Goal: Task Accomplishment & Management: Manage account settings

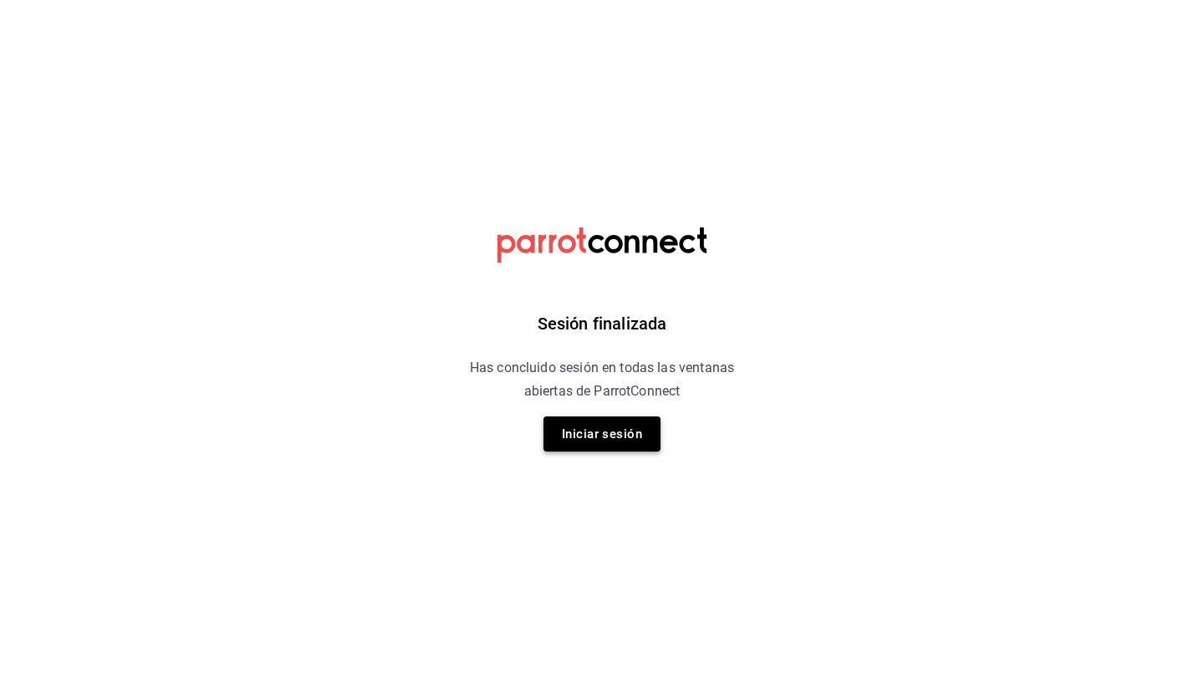
click at [595, 442] on button "Iniciar sesión" at bounding box center [602, 433] width 117 height 35
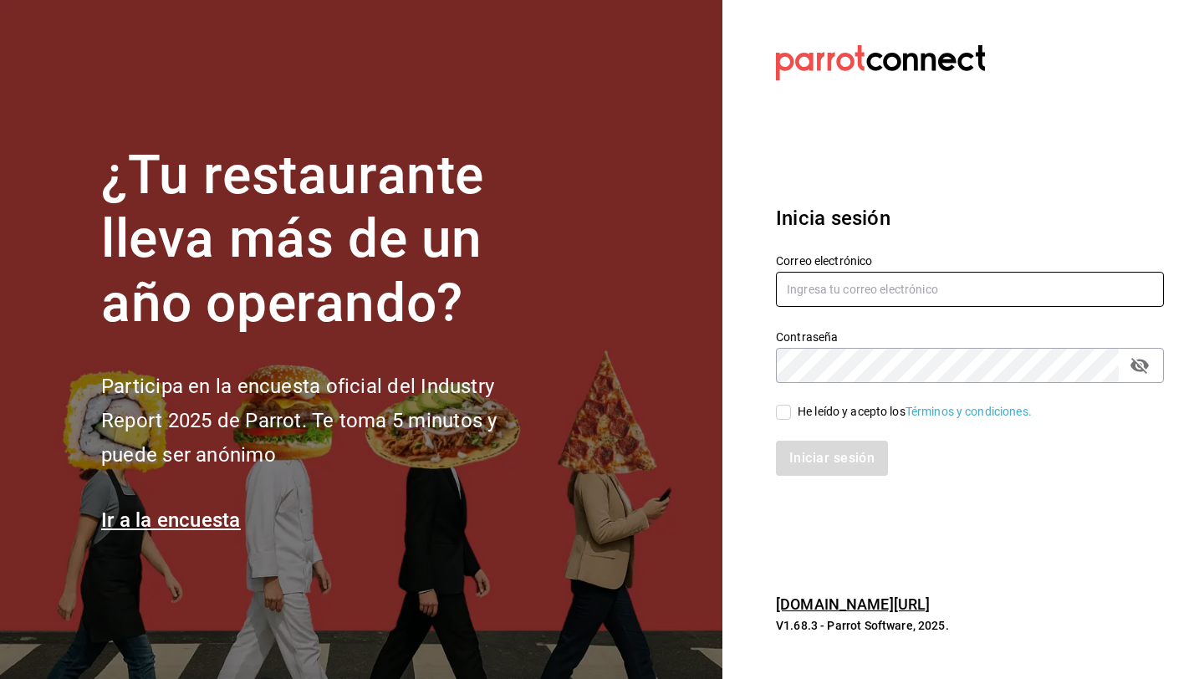
click at [850, 300] on input "text" at bounding box center [970, 289] width 388 height 35
type input "daniel_sanchezv_15@hotmail.com"
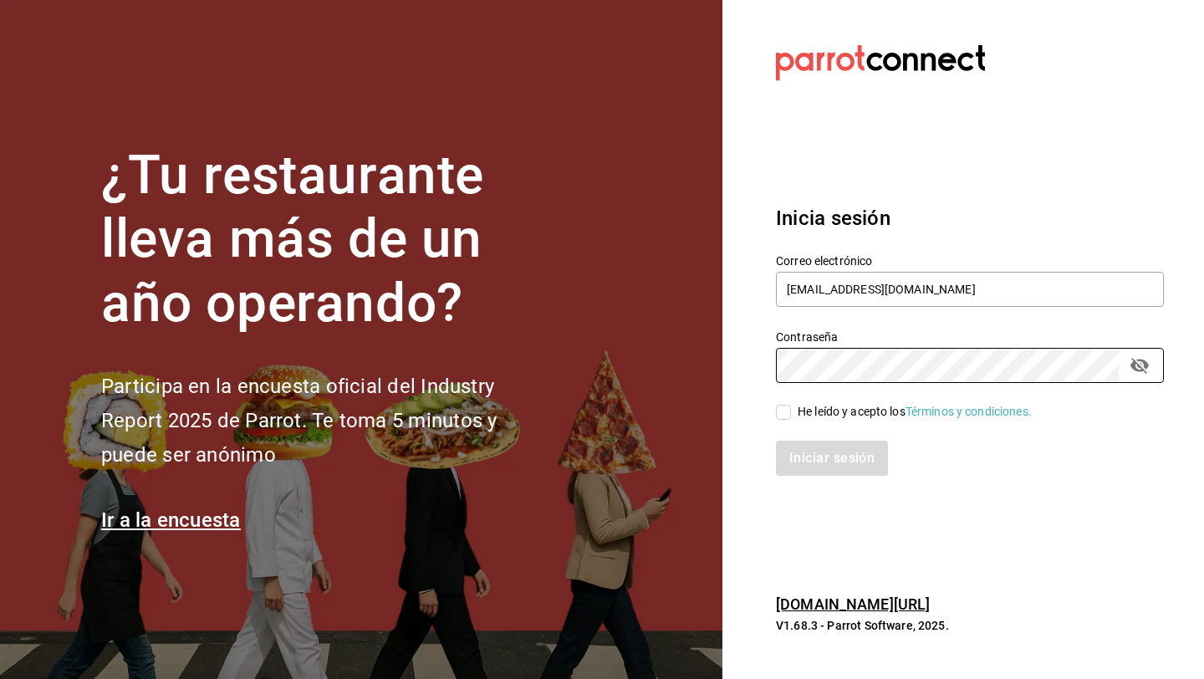
click at [786, 414] on input "He leído y acepto los Términos y condiciones." at bounding box center [783, 412] width 15 height 15
checkbox input "true"
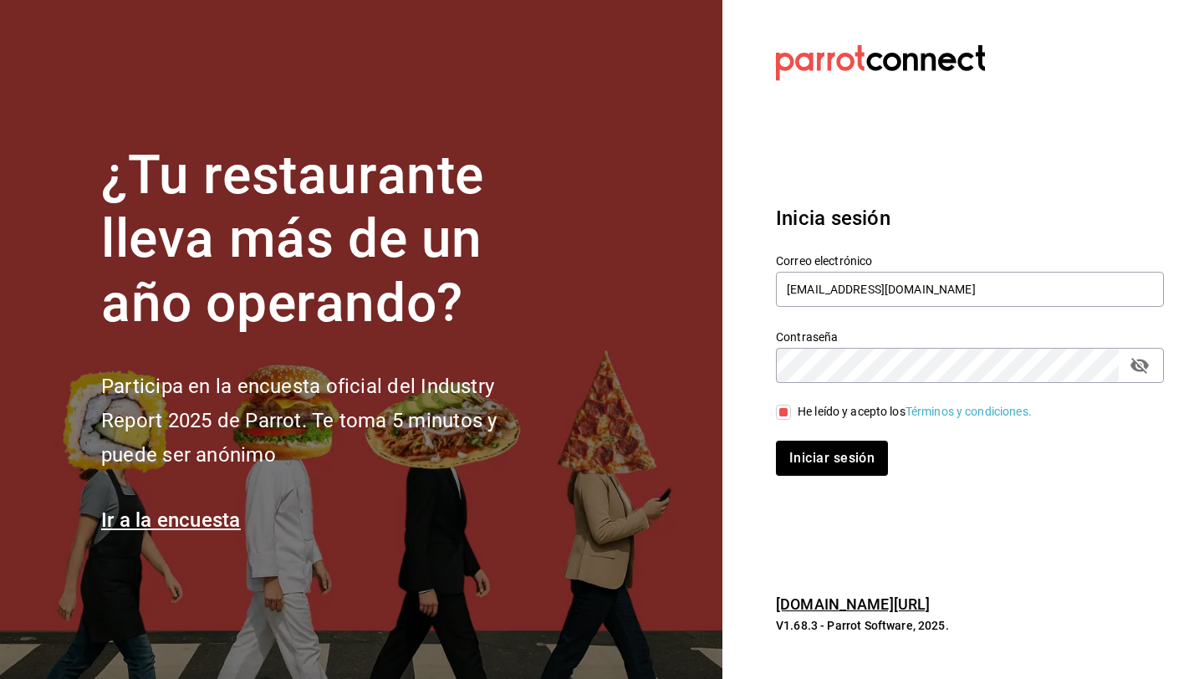
click at [776, 441] on button "Iniciar sesión" at bounding box center [832, 458] width 112 height 35
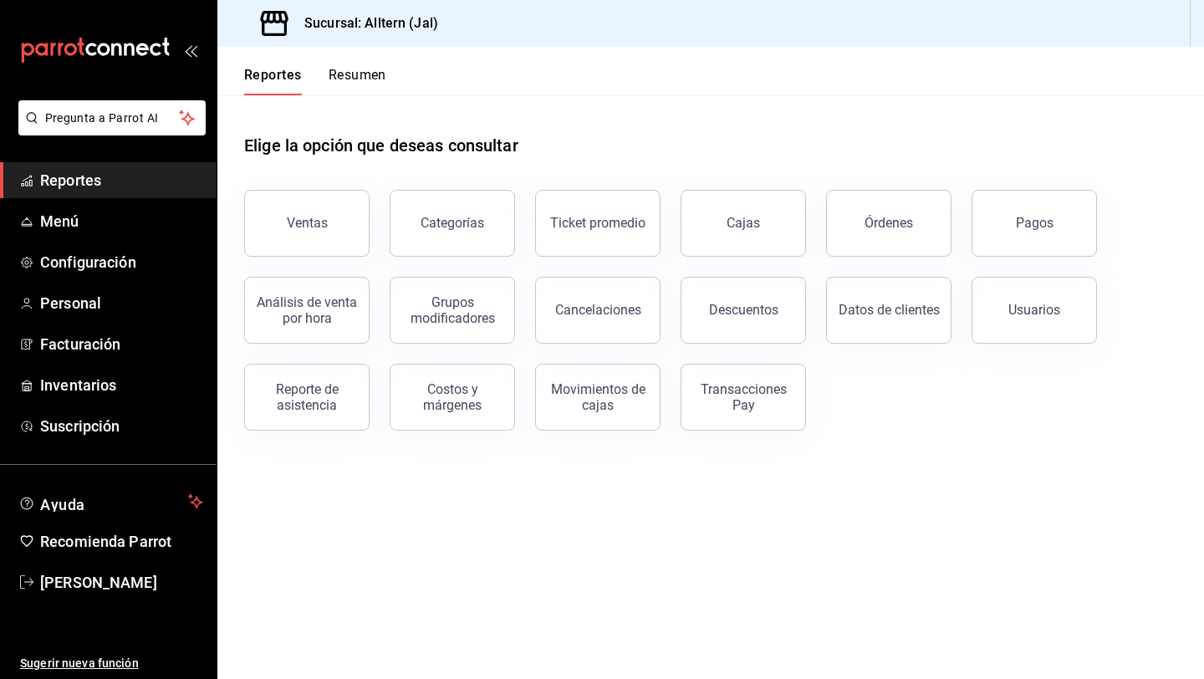
click at [1050, 214] on button "Pagos" at bounding box center [1034, 223] width 125 height 67
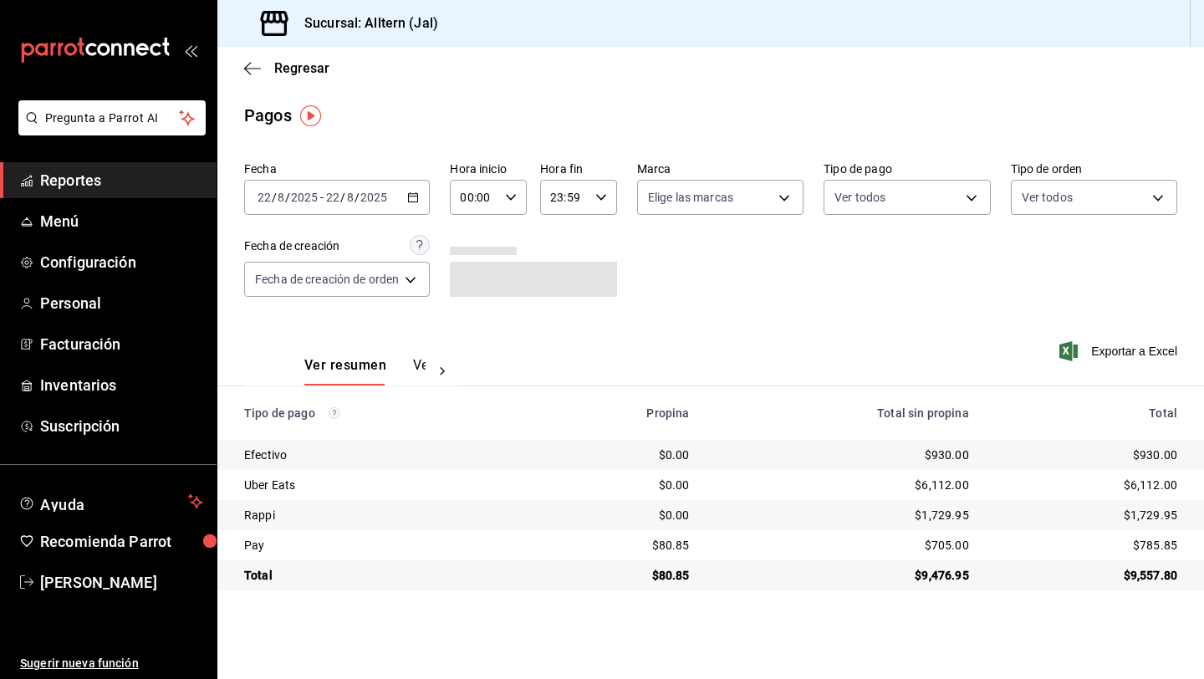
click at [414, 196] on \(Stroke\) "button" at bounding box center [413, 196] width 9 height 1
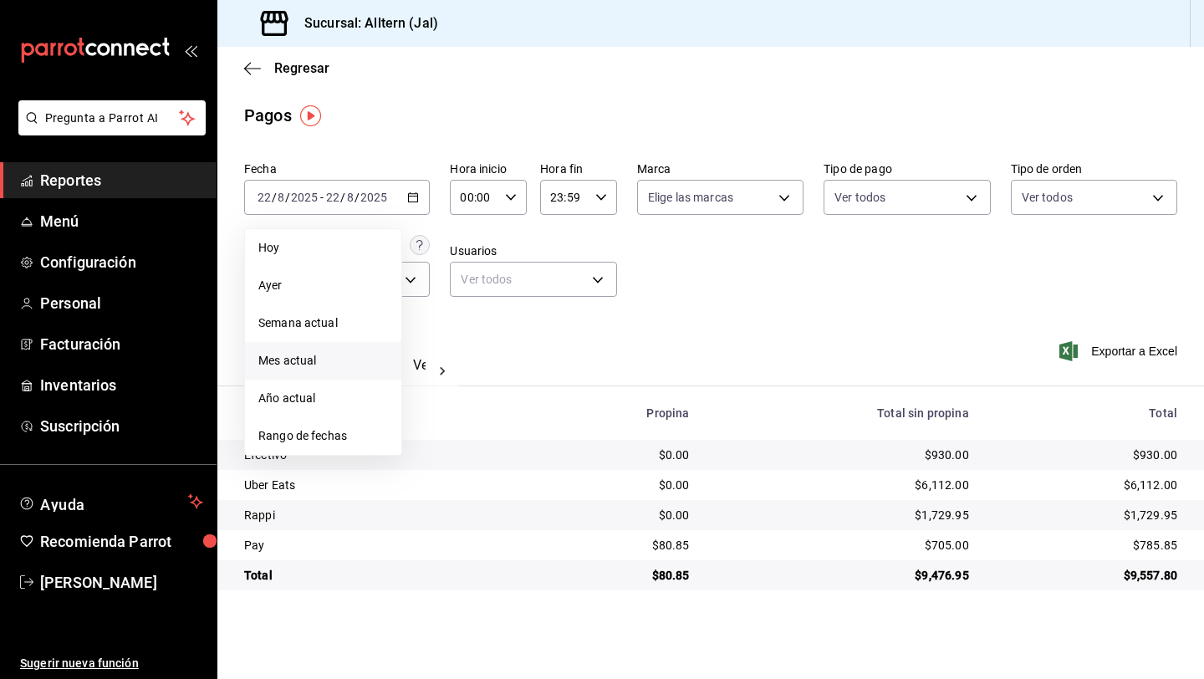
click at [288, 358] on span "Mes actual" at bounding box center [323, 361] width 130 height 18
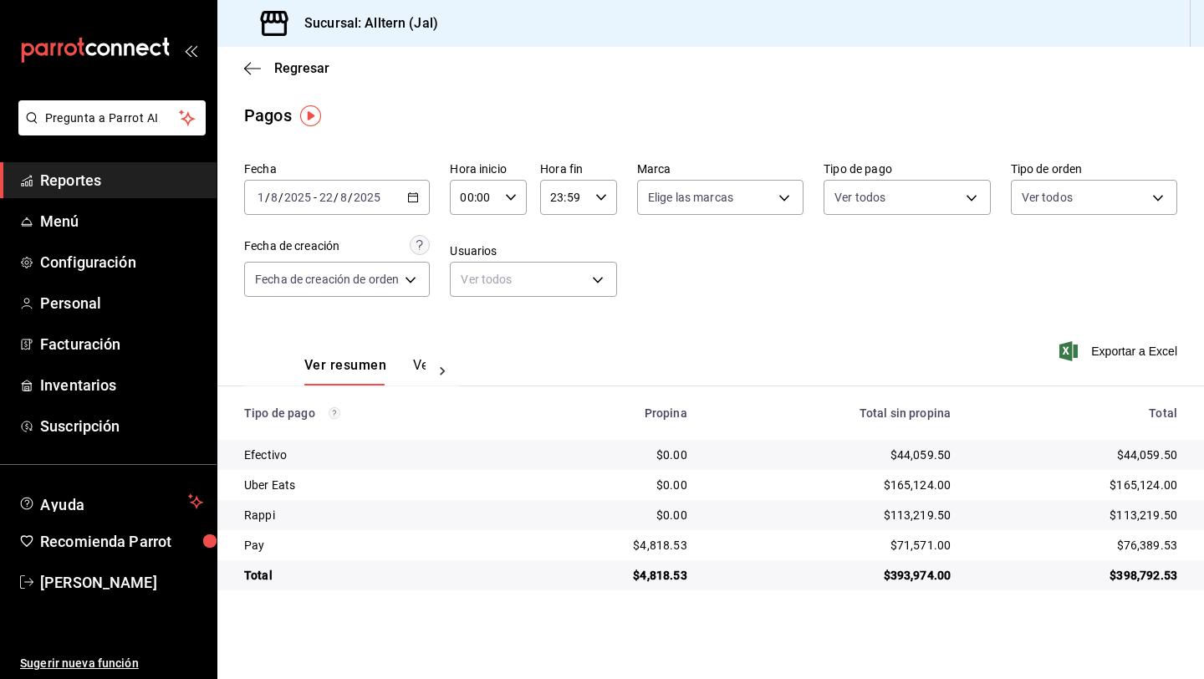
click at [73, 179] on span "Reportes" at bounding box center [121, 180] width 163 height 23
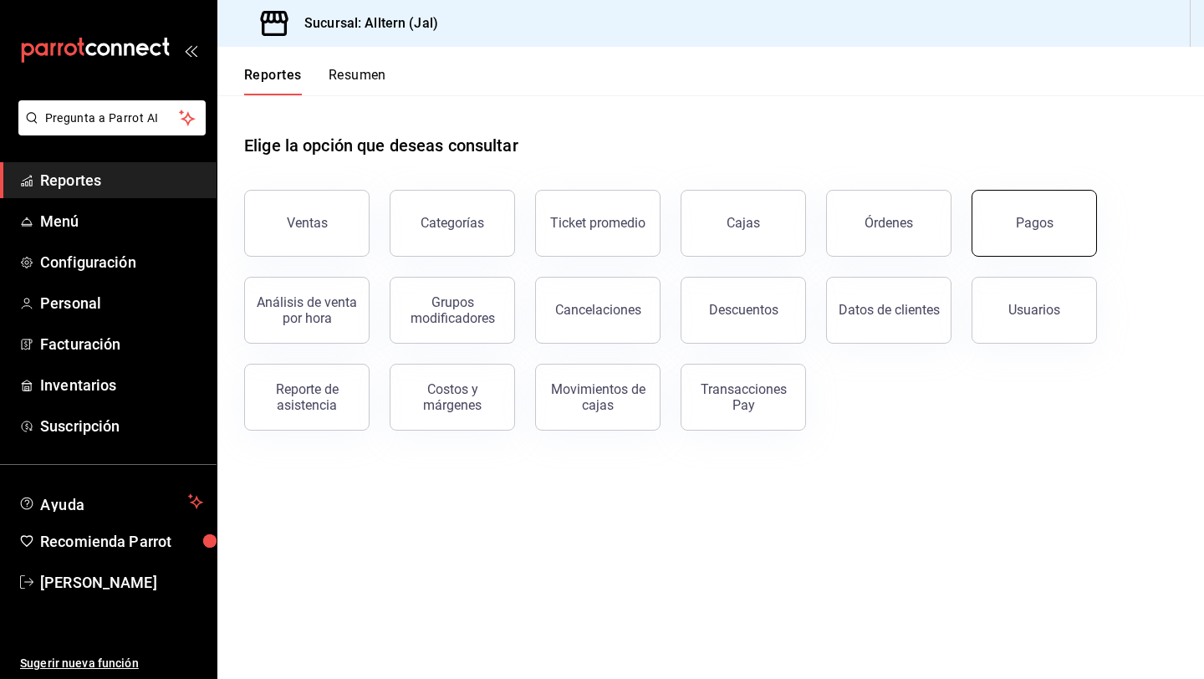
click at [1023, 230] on div "Pagos" at bounding box center [1035, 223] width 38 height 16
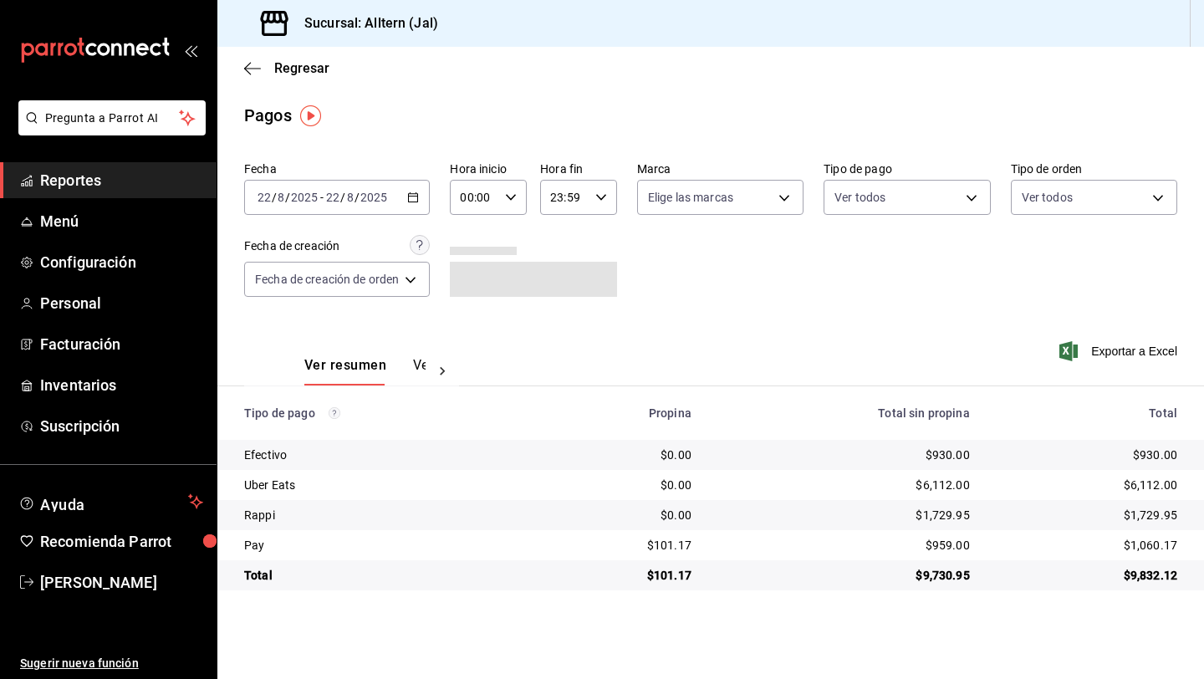
click at [413, 202] on \(Stroke\) "button" at bounding box center [413, 197] width 10 height 9
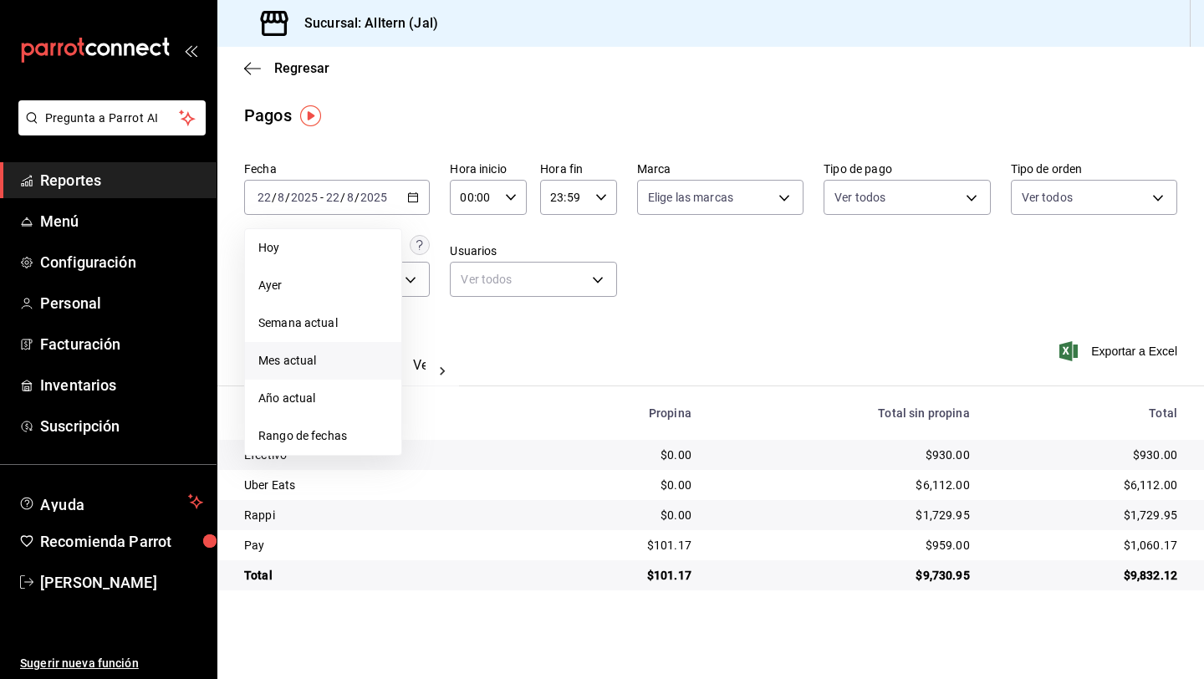
click at [327, 371] on li "Mes actual" at bounding box center [323, 361] width 156 height 38
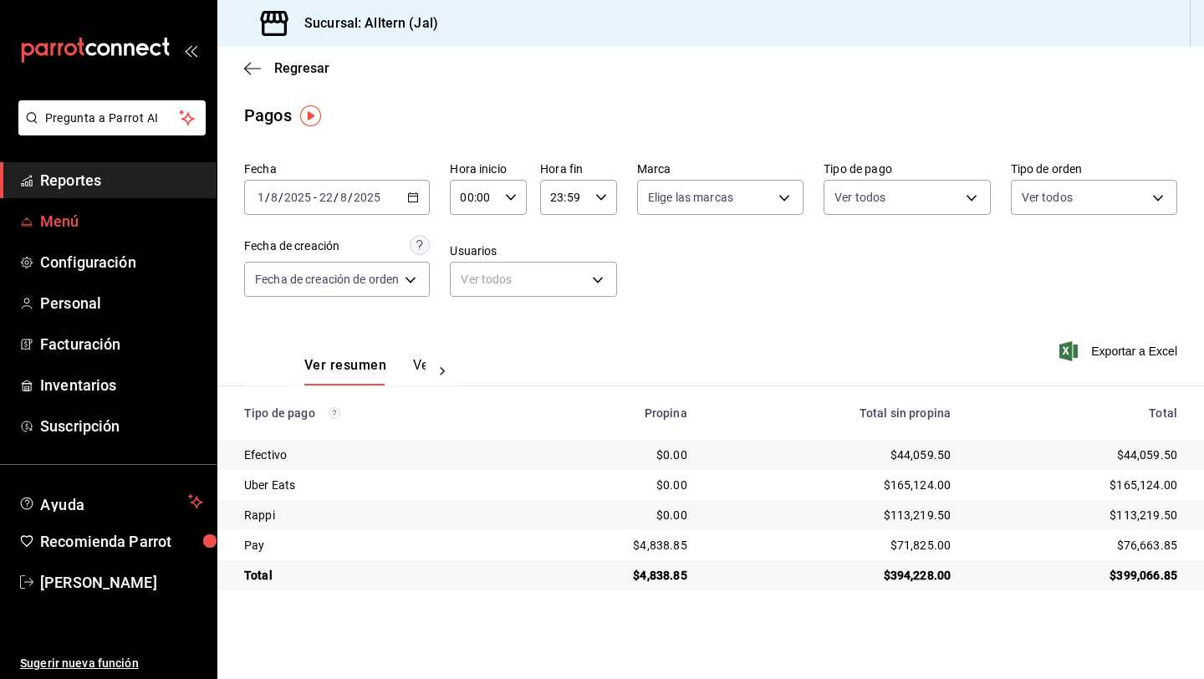
click at [77, 232] on span "Menú" at bounding box center [121, 221] width 163 height 23
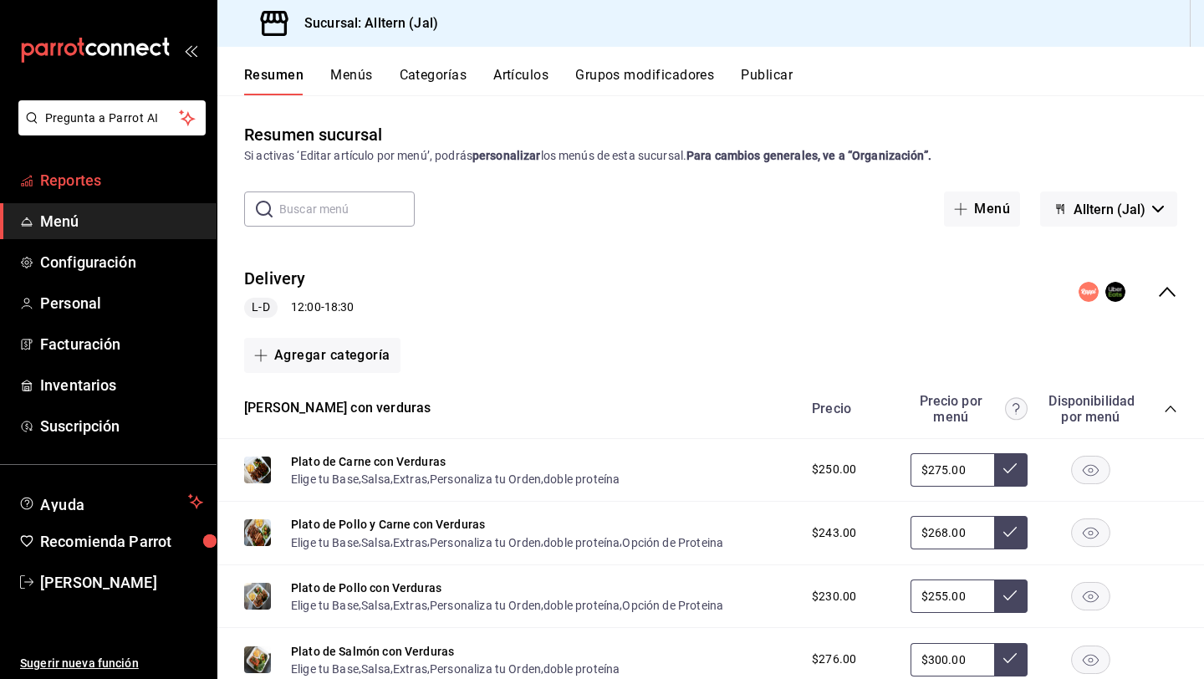
click at [87, 176] on span "Reportes" at bounding box center [121, 180] width 163 height 23
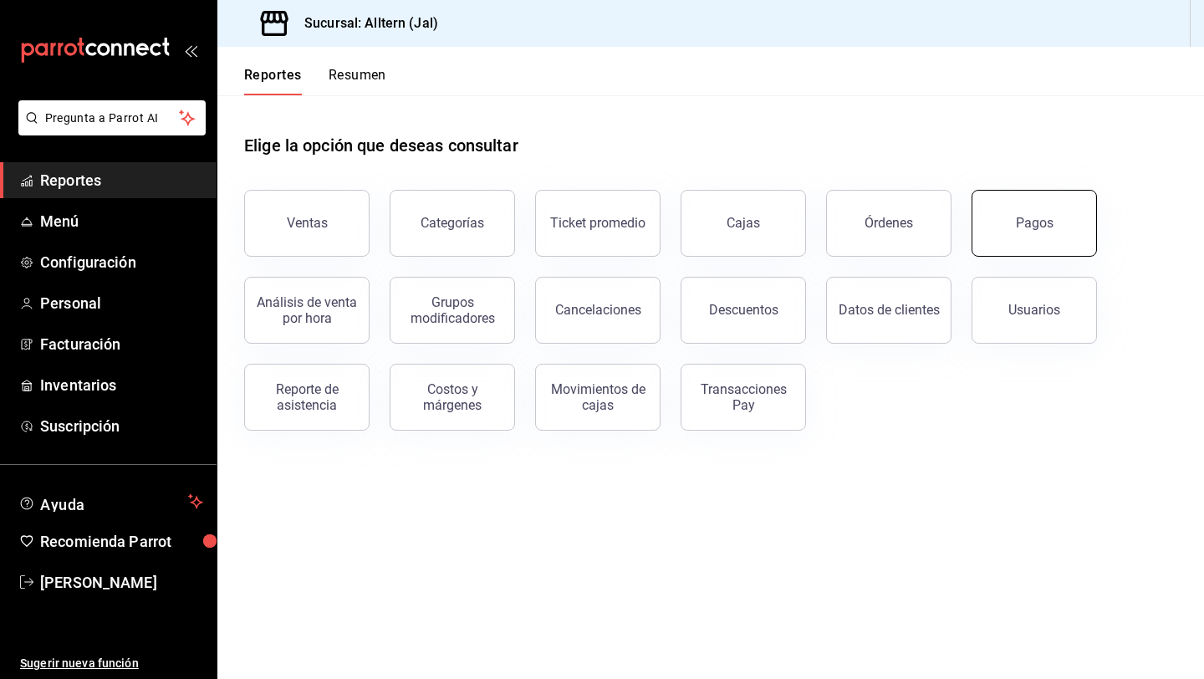
click at [1032, 218] on div "Pagos" at bounding box center [1035, 223] width 38 height 16
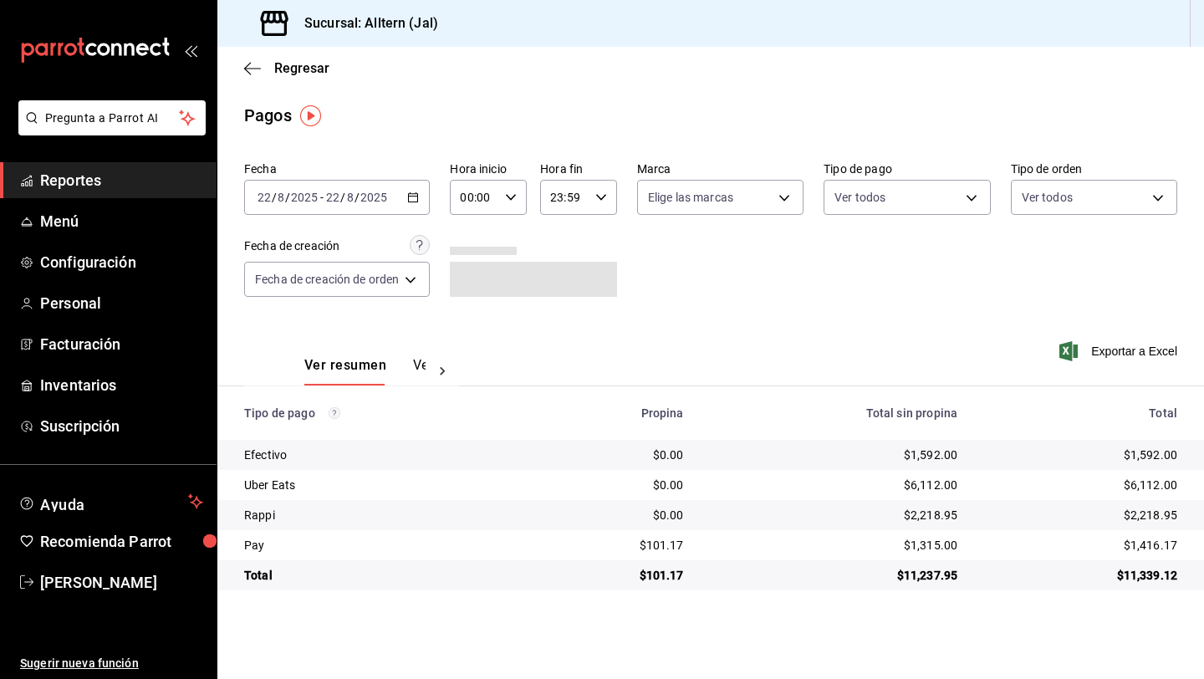
click at [412, 196] on icon "button" at bounding box center [413, 197] width 12 height 12
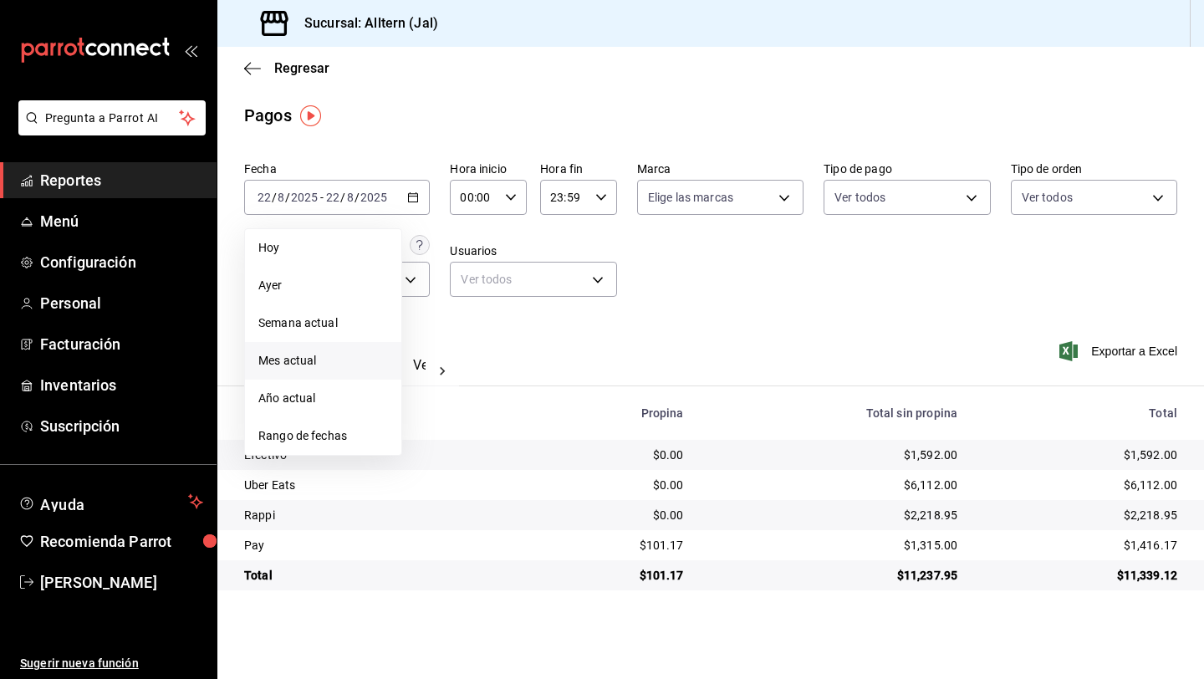
click at [313, 348] on li "Mes actual" at bounding box center [323, 361] width 156 height 38
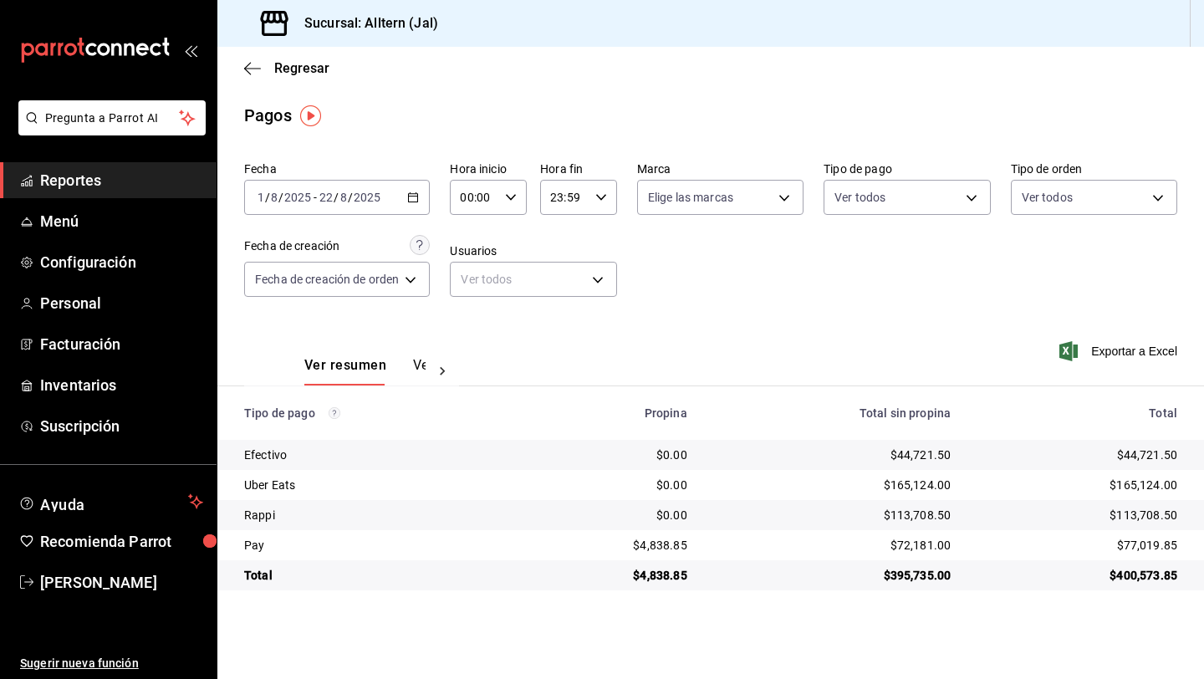
click at [52, 191] on span "Reportes" at bounding box center [121, 180] width 163 height 23
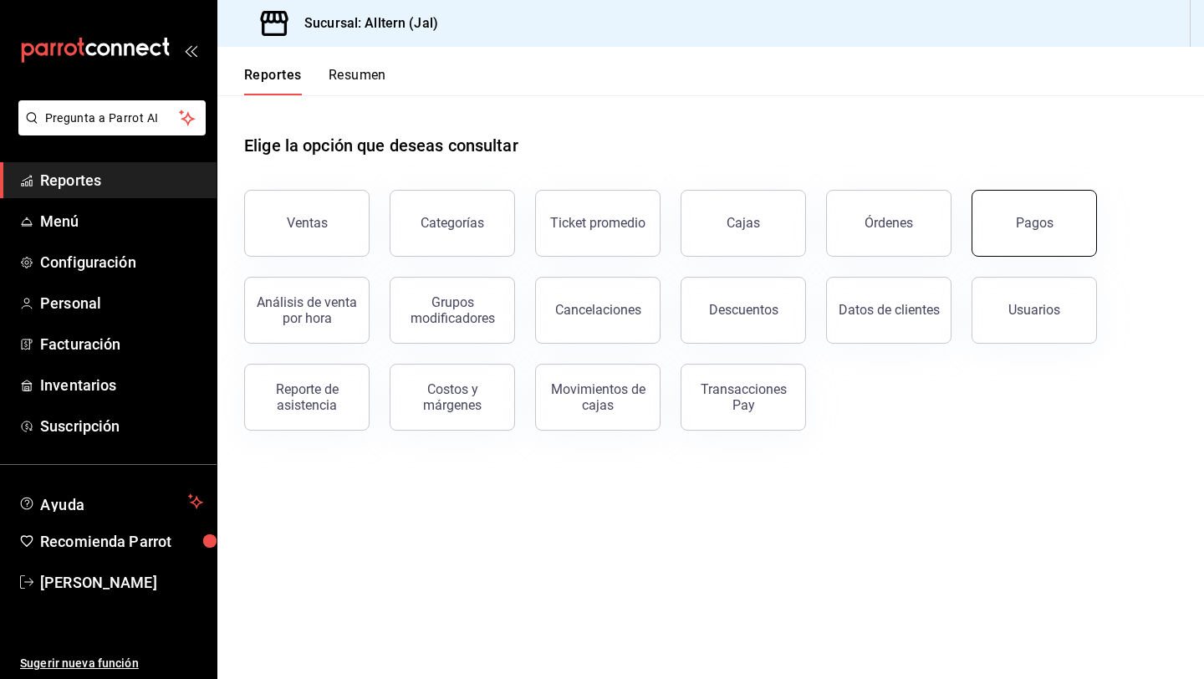
click at [1071, 201] on button "Pagos" at bounding box center [1034, 223] width 125 height 67
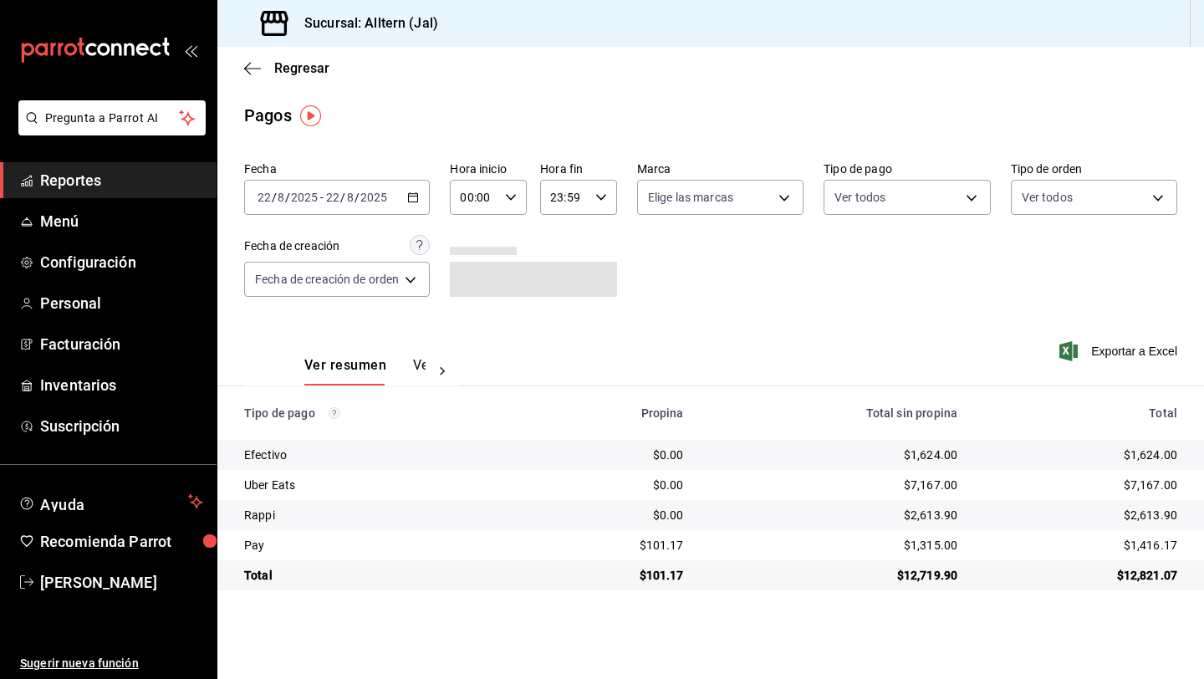
click at [406, 198] on div "[DATE] [DATE] - [DATE] [DATE]" at bounding box center [337, 197] width 186 height 35
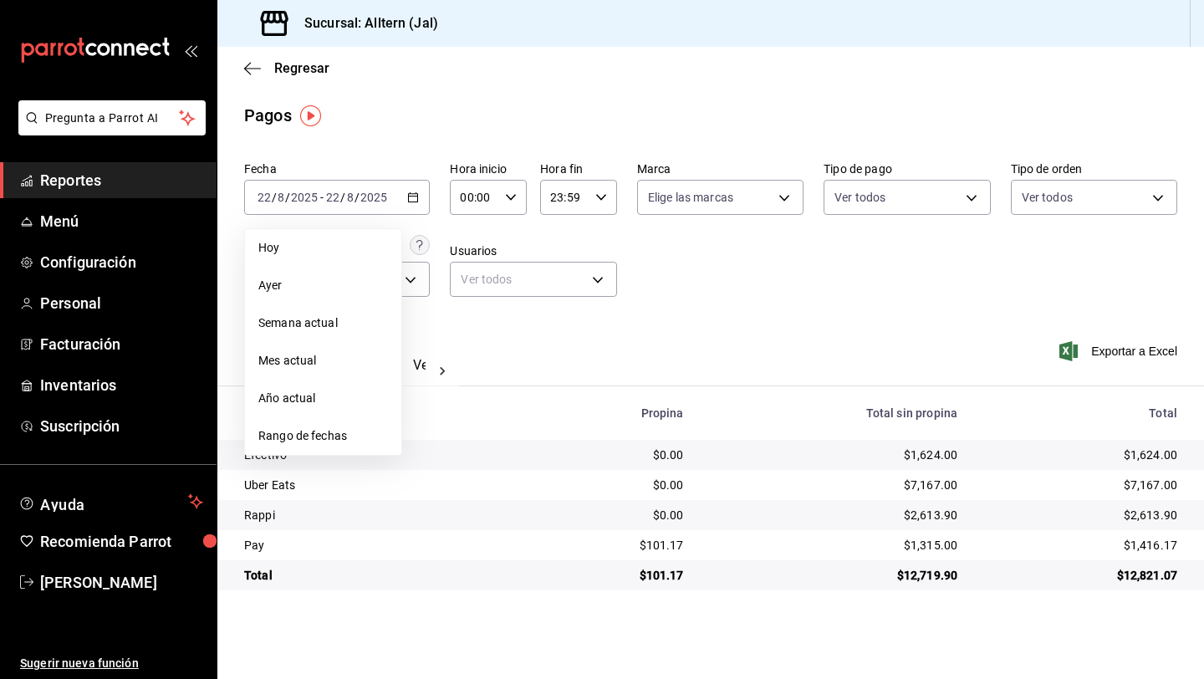
click at [299, 355] on span "Mes actual" at bounding box center [323, 361] width 130 height 18
